Goal: Transaction & Acquisition: Purchase product/service

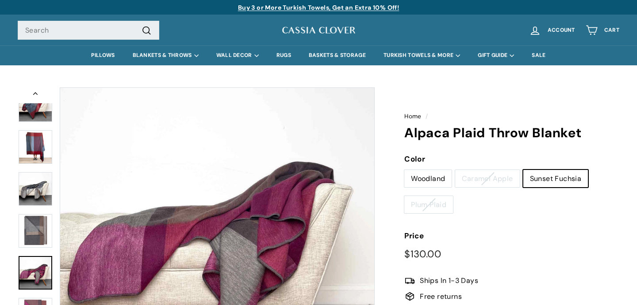
scroll to position [125, 0]
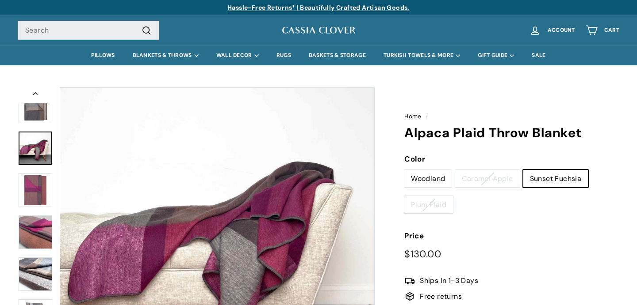
click at [38, 191] on img at bounding box center [36, 191] width 34 height 34
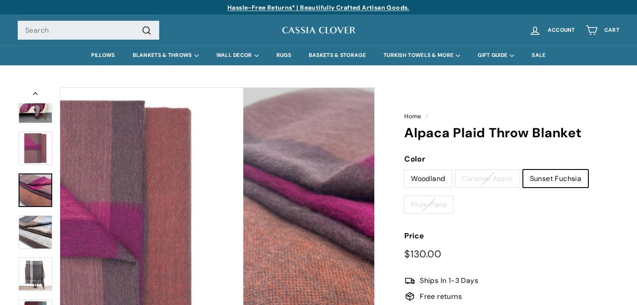
click at [34, 200] on div at bounding box center [35, 190] width 35 height 35
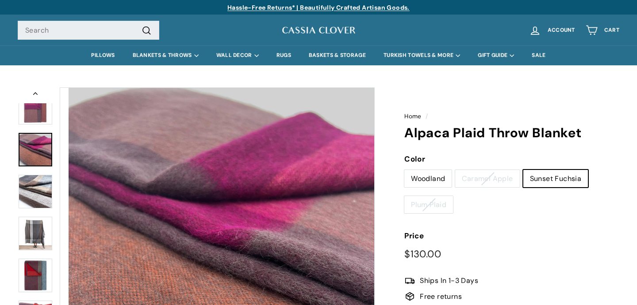
scroll to position [209, 0]
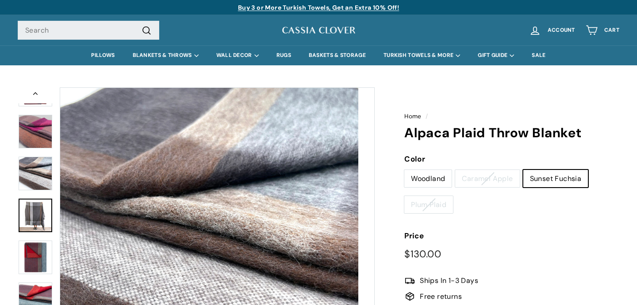
click at [35, 232] on img at bounding box center [36, 216] width 34 height 34
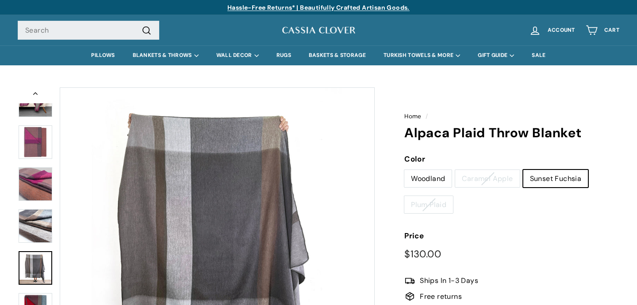
scroll to position [0, 0]
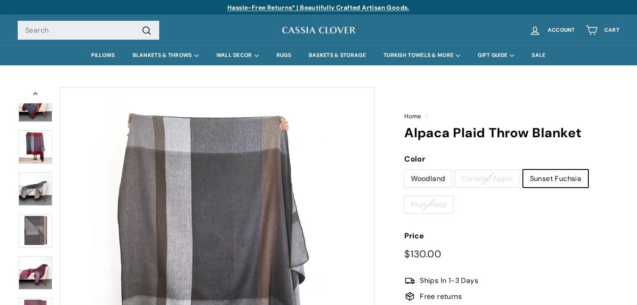
click at [36, 94] on icon "Previous" at bounding box center [35, 93] width 4 height 3
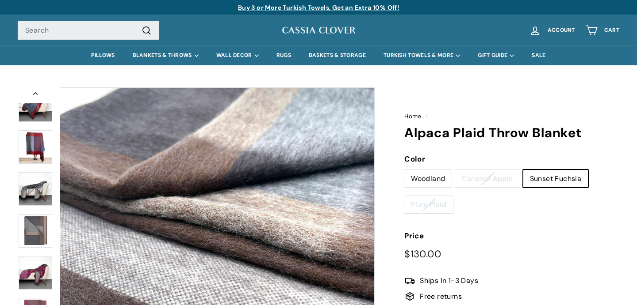
click at [556, 179] on label "Sunset Fuchsia" at bounding box center [555, 179] width 65 height 18
click at [523, 170] on input "Sunset Fuchsia" at bounding box center [523, 170] width 0 height 0
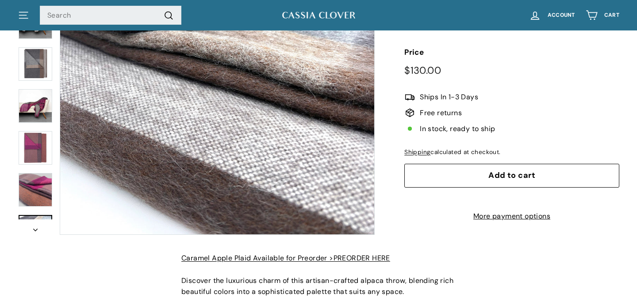
scroll to position [186, 0]
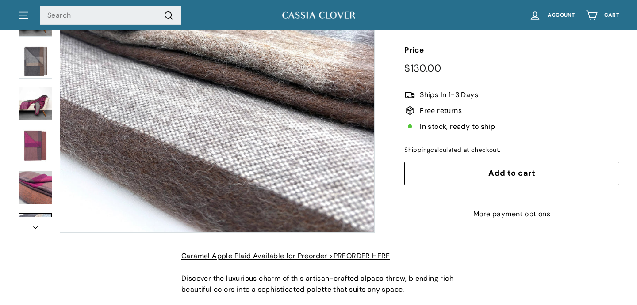
click at [35, 229] on icon "Next" at bounding box center [35, 228] width 4 height 3
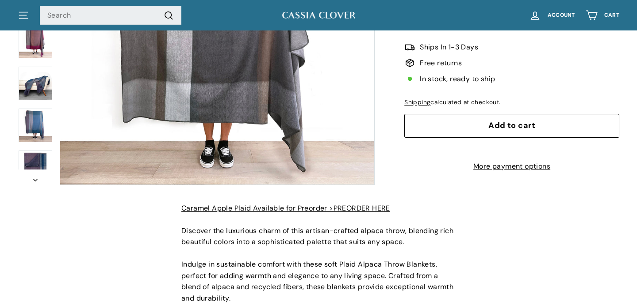
scroll to position [0, 0]
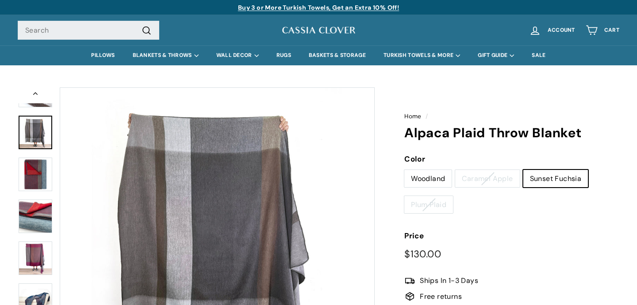
click at [36, 94] on icon "Previous" at bounding box center [35, 93] width 4 height 3
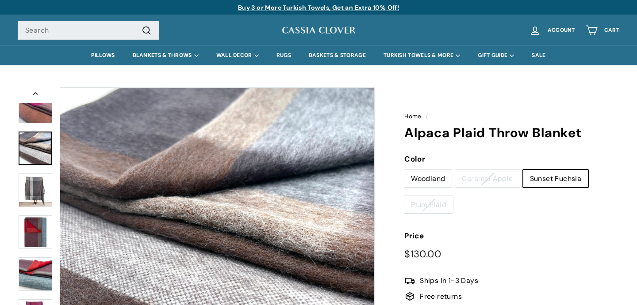
click at [36, 94] on icon "Previous" at bounding box center [35, 93] width 4 height 3
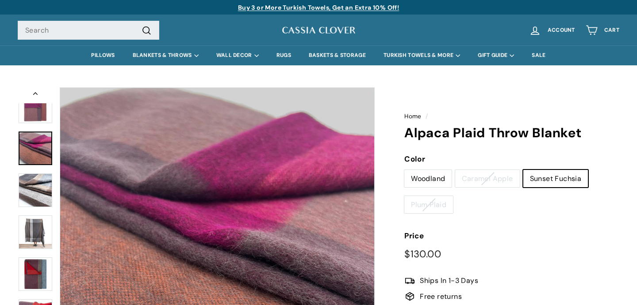
click at [36, 94] on icon "Previous" at bounding box center [35, 93] width 4 height 3
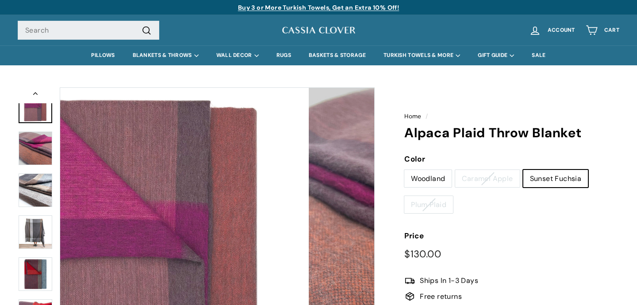
scroll to position [167, 0]
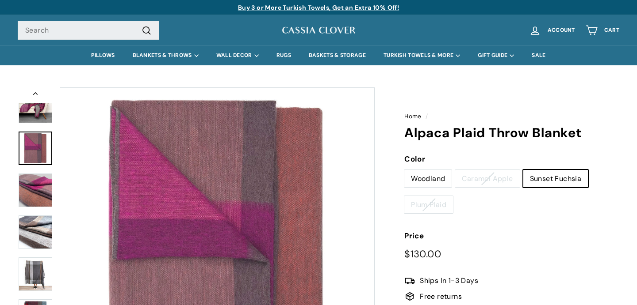
click at [36, 94] on icon "Previous" at bounding box center [35, 93] width 4 height 3
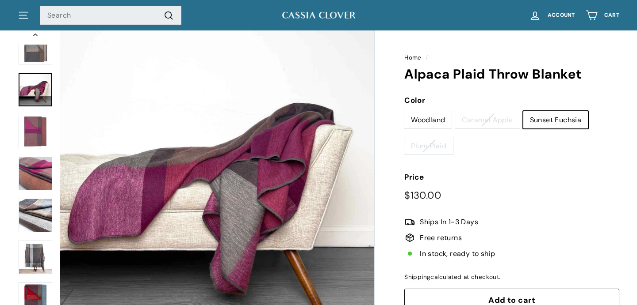
scroll to position [74, 0]
